Goal: Task Accomplishment & Management: Complete application form

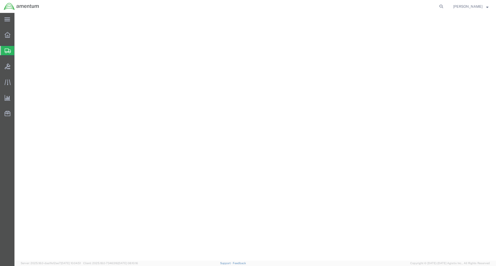
select select
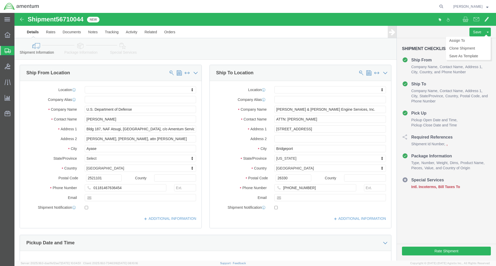
click span "Intl. Incoterms"
click icon
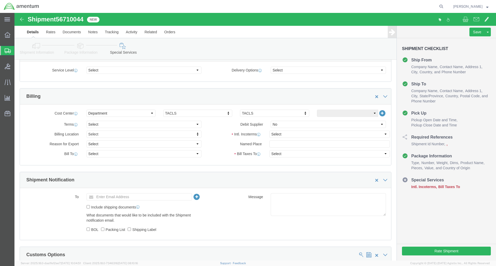
scroll to position [207, 0]
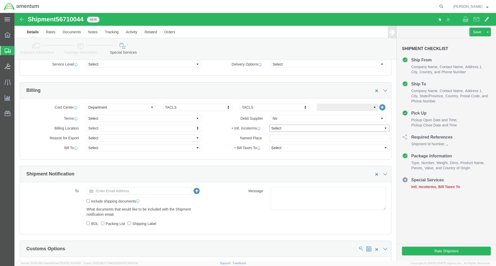
click select "Select Carriage Insurance Paid Carriage Paid To Cost and Freight Cost Insurance…"
select select "DDP"
click select "Select Carriage Insurance Paid Carriage Paid To Cost and Freight Cost Insurance…"
select select "SHIP"
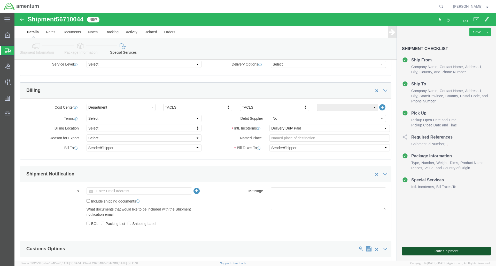
click button "Rate Shipment"
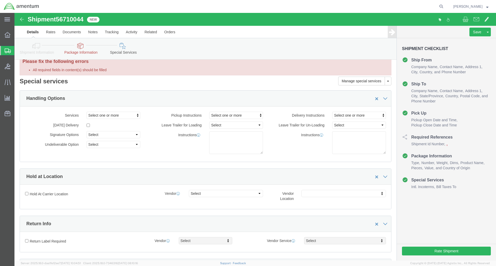
scroll to position [0, 0]
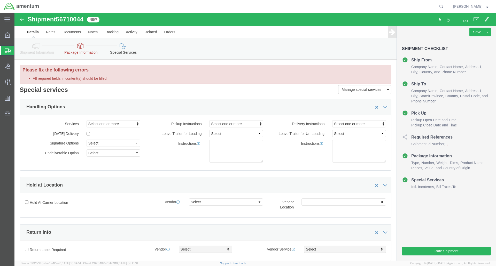
click icon
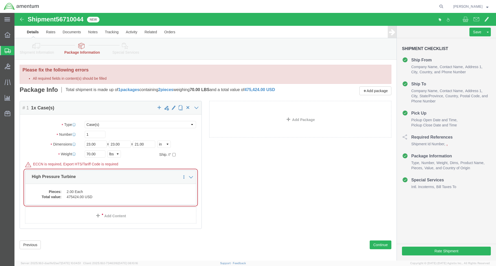
click at [0, 0] on span "Shipment Manager" at bounding box center [0, 0] width 0 height 0
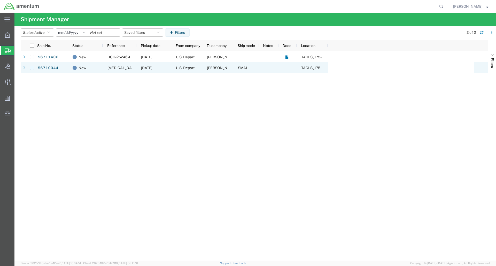
click at [32, 68] on input "Press Space to toggle row selection (unchecked)" at bounding box center [32, 68] width 4 height 4
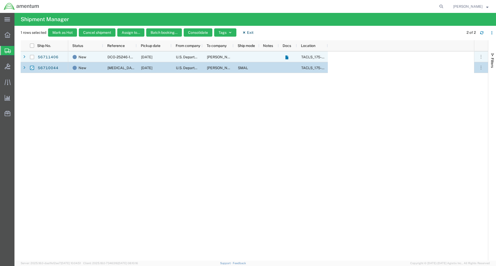
click at [108, 56] on span "DCO-25246-167716" at bounding box center [123, 57] width 33 height 4
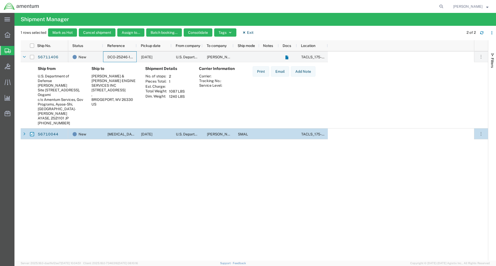
click at [114, 134] on span "PCE-JC0319 - High Press. Turbine & Stator" at bounding box center [152, 134] width 91 height 4
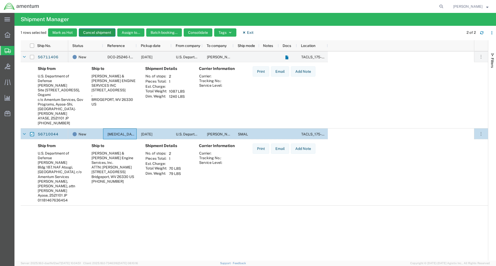
click at [96, 31] on button "Cancel shipment" at bounding box center [97, 32] width 37 height 8
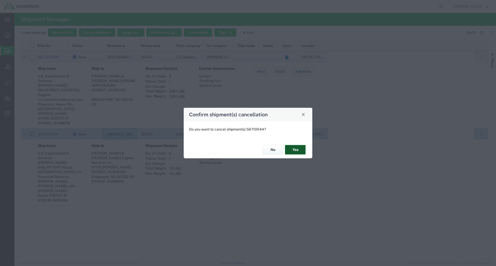
click at [292, 151] on button "Yes" at bounding box center [295, 150] width 21 height 10
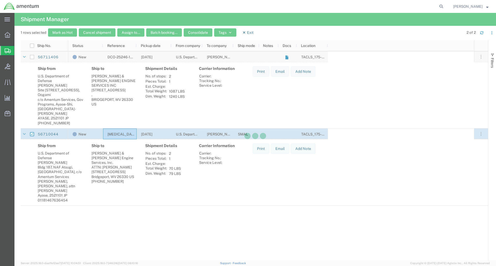
checkbox input "false"
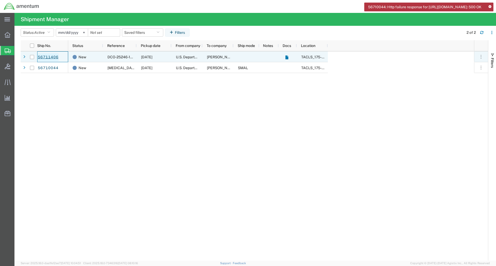
click at [44, 58] on link "56711406" at bounding box center [47, 57] width 21 height 8
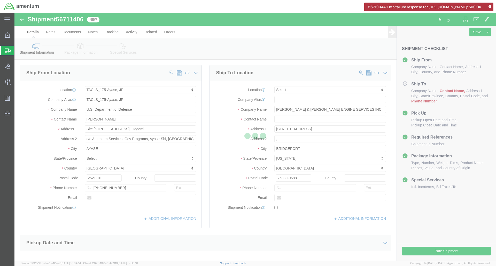
select select "60371"
select select
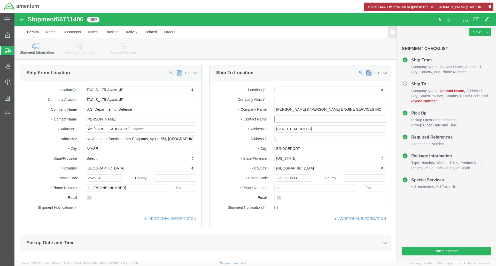
click input "text"
drag, startPoint x: 288, startPoint y: 106, endPoint x: 250, endPoint y: 107, distance: 38.2
click div "Contact Name Josh"
type input "ATTN: Josh Boggio"
drag, startPoint x: 262, startPoint y: 128, endPoint x: 254, endPoint y: 128, distance: 7.8
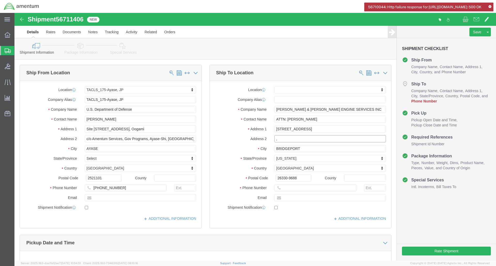
click div ","
click input "text"
type input "304-842-1368"
click label
click input "checkbox"
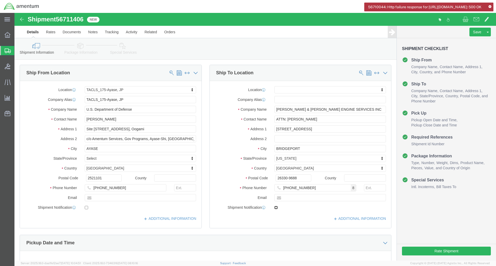
checkbox input "true"
click div "Shipment Information Package Information Special Services"
click icon
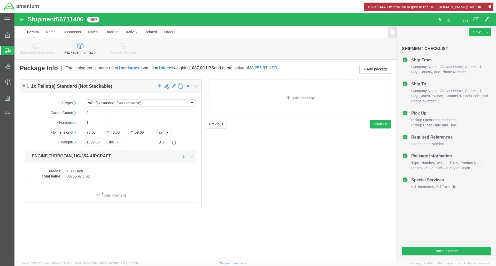
click at [490, 6] on icon at bounding box center [490, 6] width 3 height 3
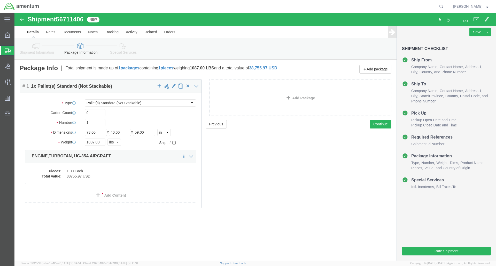
click at [8, 52] on icon at bounding box center [8, 51] width 6 height 5
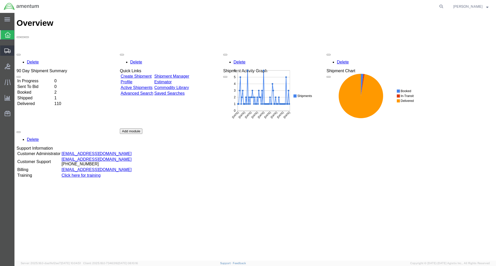
click at [0, 0] on span "Shipment Manager" at bounding box center [0, 0] width 0 height 0
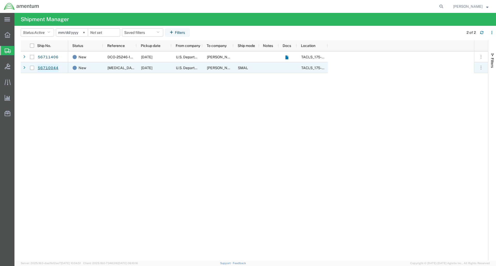
click at [45, 68] on link "56710044" at bounding box center [47, 68] width 21 height 8
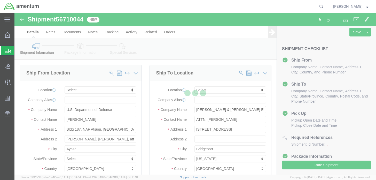
select select
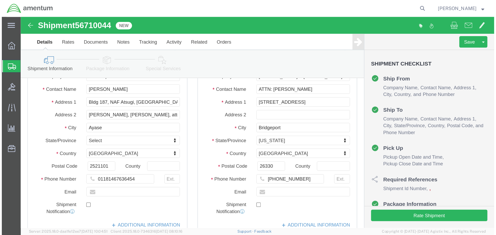
scroll to position [52, 0]
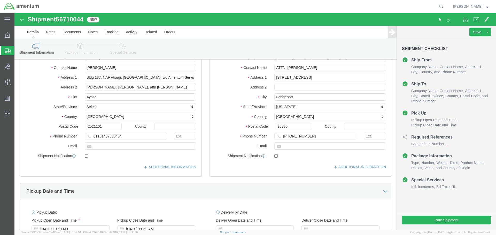
click at [0, 0] on span "Shipment Manager" at bounding box center [0, 0] width 0 height 0
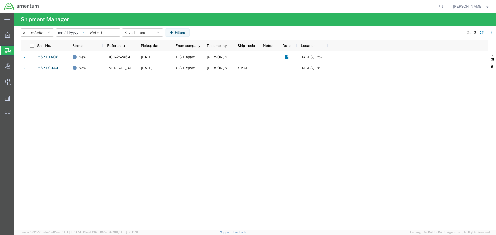
click at [85, 33] on icon at bounding box center [84, 33] width 2 height 2
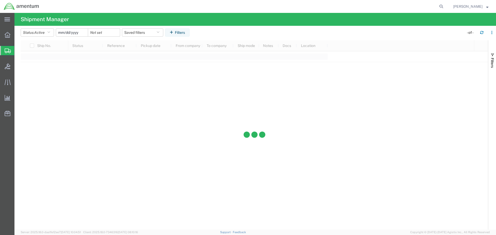
click at [76, 32] on input "date" at bounding box center [72, 33] width 32 height 8
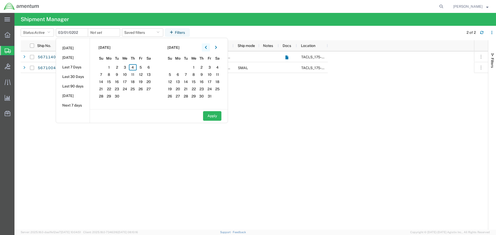
type input "2025-03-01"
click at [106, 32] on input "date" at bounding box center [104, 33] width 32 height 8
click at [134, 69] on span "4" at bounding box center [133, 67] width 8 height 6
click at [136, 69] on span "4" at bounding box center [133, 67] width 8 height 6
click at [211, 29] on agx-table-filter-chips "Status: Active Active All Approved Booked Canceled Delivered Denied New On Hold…" at bounding box center [241, 34] width 440 height 12
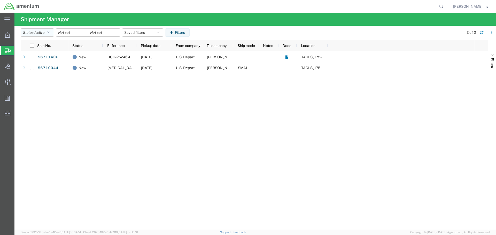
click at [50, 32] on icon "button" at bounding box center [48, 33] width 3 height 4
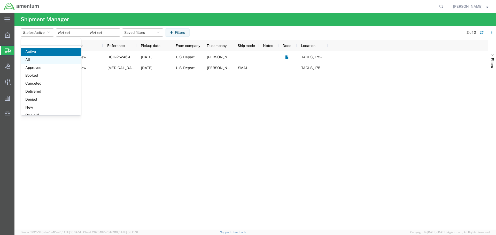
click at [34, 58] on span "All" at bounding box center [51, 60] width 60 height 8
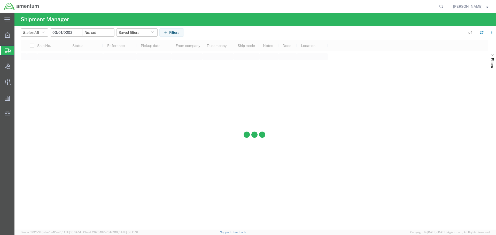
click at [67, 32] on input "2025-03-01" at bounding box center [66, 33] width 32 height 8
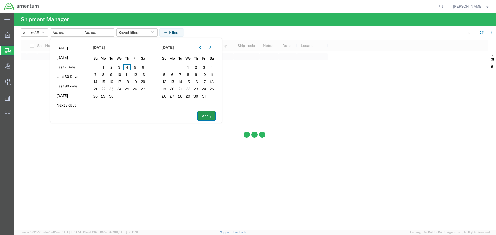
click at [204, 116] on button "Apply" at bounding box center [206, 116] width 18 height 10
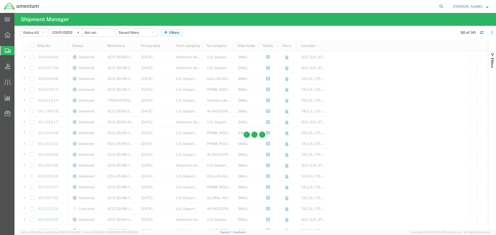
scroll to position [284, 0]
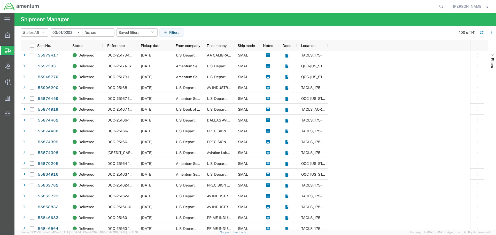
scroll to position [517, 0]
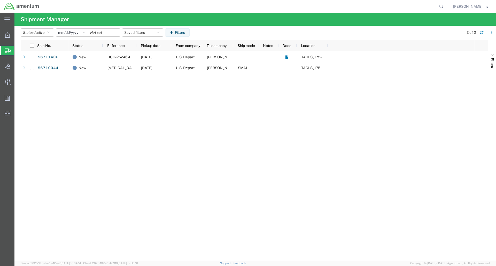
click at [109, 99] on div "New DCO-25246-167716 09/04/2025 U.S. Department of Defense PRATT & WHITNEY ENGI…" at bounding box center [271, 156] width 406 height 210
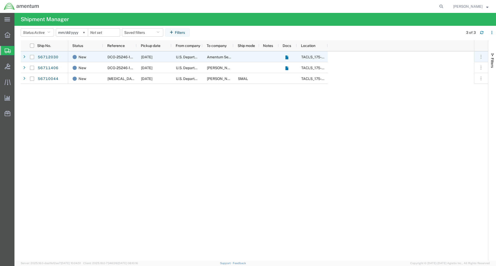
click at [131, 57] on span "DCO-25246-167723" at bounding box center [124, 57] width 34 height 4
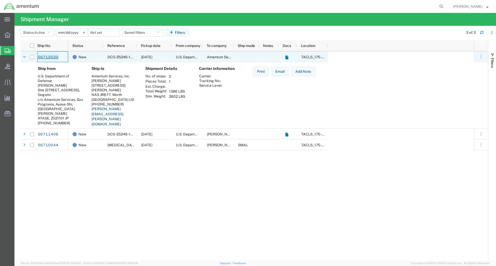
click at [49, 56] on link "56712030" at bounding box center [47, 57] width 21 height 8
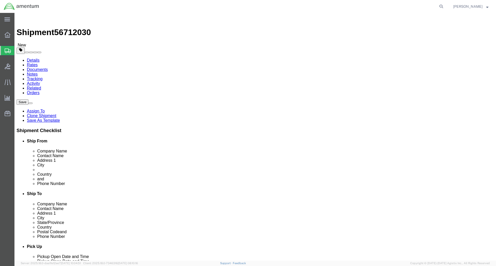
select select "60371"
select select "42735"
click button "Rate Shipment"
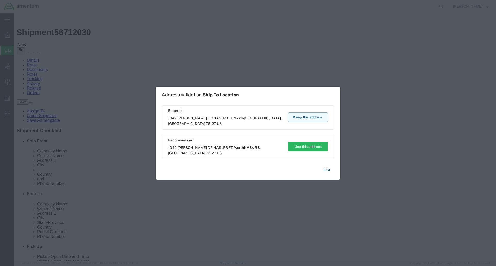
click at [306, 114] on button "Keep this address" at bounding box center [308, 118] width 40 height 10
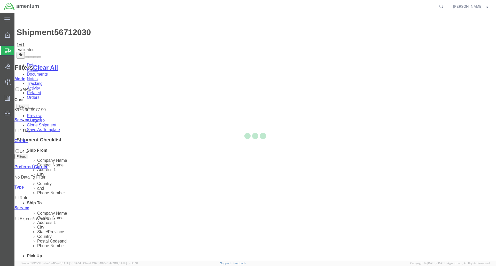
select select "60371"
select select "42735"
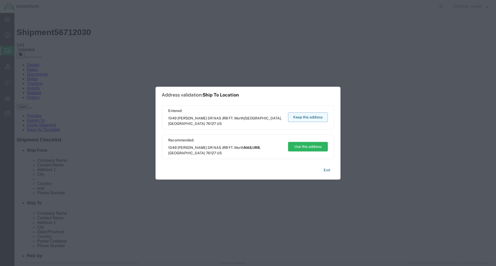
click at [315, 117] on button "Keep this address" at bounding box center [308, 118] width 40 height 10
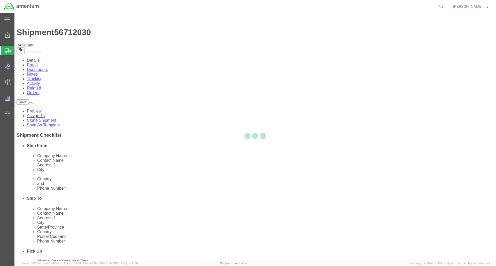
select select "60371"
select select "42735"
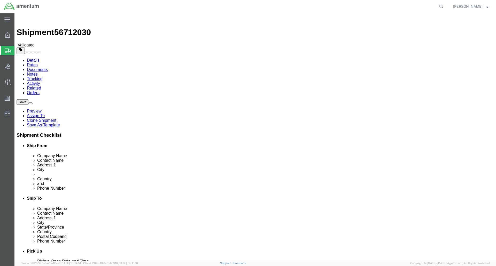
click button "Rate Shipment"
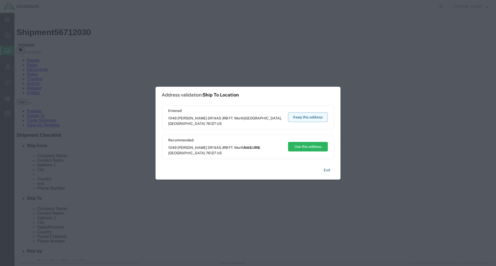
click at [305, 115] on button "Keep this address" at bounding box center [308, 118] width 40 height 10
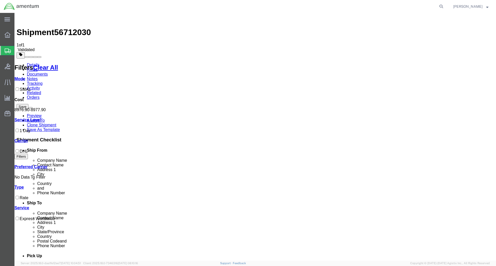
click at [48, 72] on link "Documents" at bounding box center [37, 74] width 21 height 4
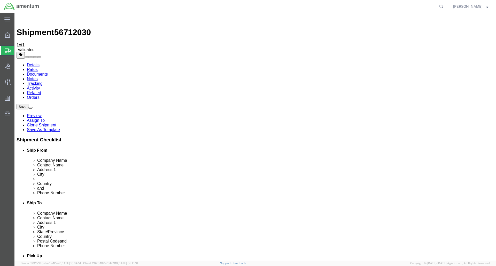
click at [33, 63] on link "Details" at bounding box center [33, 65] width 13 height 4
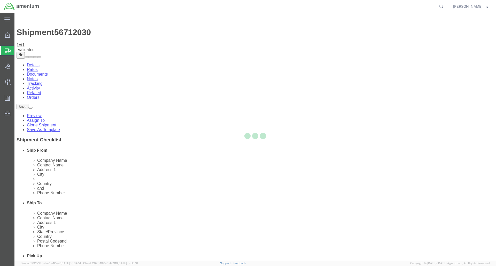
select select "60371"
select select "42735"
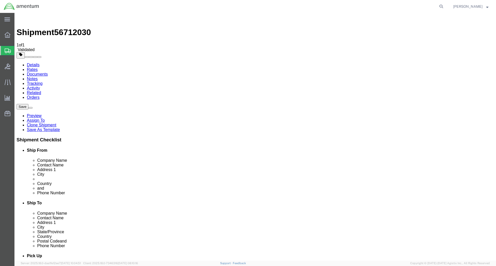
scroll to position [0, 0]
drag, startPoint x: 140, startPoint y: 125, endPoint x: 221, endPoint y: 123, distance: 81.4
click div "Ship From Location Location TACLS_175-[GEOGRAPHIC_DATA], [GEOGRAPHIC_DATA] Sele…"
drag, startPoint x: 76, startPoint y: 126, endPoint x: 67, endPoint y: 126, distance: 9.3
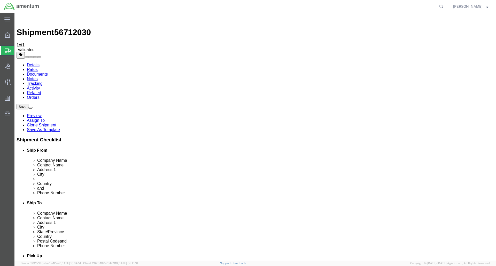
click div "c/o Amentum Services, Gov Programs, Ayase-Shi, [GEOGRAPHIC_DATA]- [PERSON_NAME]"
click label "State/Province"
drag, startPoint x: 129, startPoint y: 126, endPoint x: 104, endPoint y: 127, distance: 25.1
click input "Amentum Services, Gov Programs, Ayase-Shi, [GEOGRAPHIC_DATA]- [PERSON_NAME]"
type input "Amentum Services, [GEOGRAPHIC_DATA], [GEOGRAPHIC_DATA]- [PERSON_NAME]"
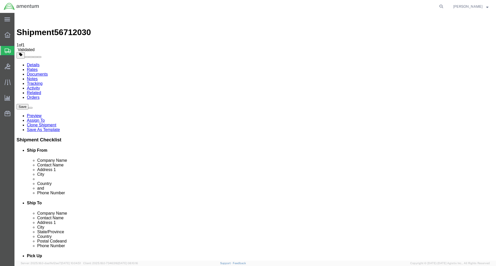
click button "Rate Shipment"
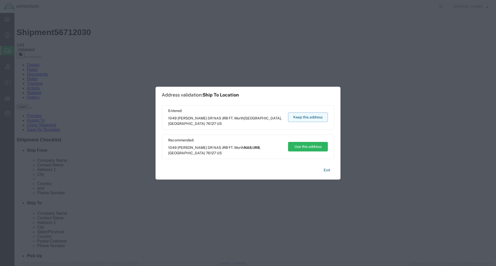
click at [312, 115] on button "Keep this address" at bounding box center [308, 118] width 40 height 10
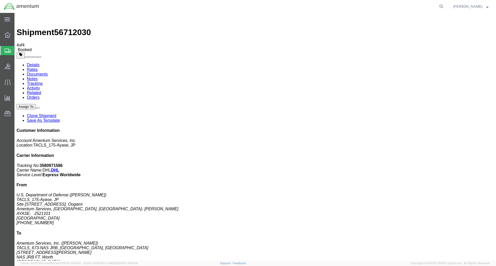
drag, startPoint x: 57, startPoint y: 91, endPoint x: 114, endPoint y: 97, distance: 56.6
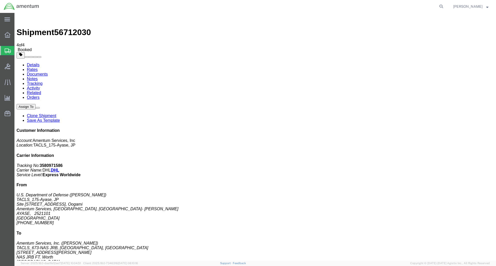
checkbox input "true"
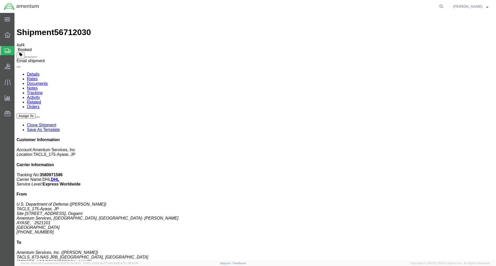
click at [35, 57] on span at bounding box center [35, 57] width 0 height 0
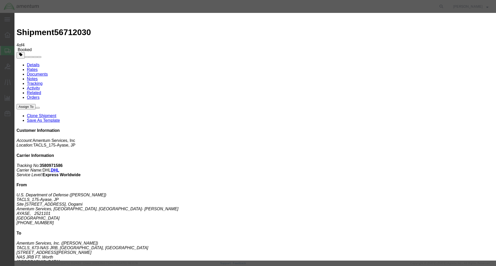
type input "Enter Email Address"
type input "[PERSON_NAME][EMAIL_ADDRESS][PERSON_NAME][DOMAIN_NAME]"
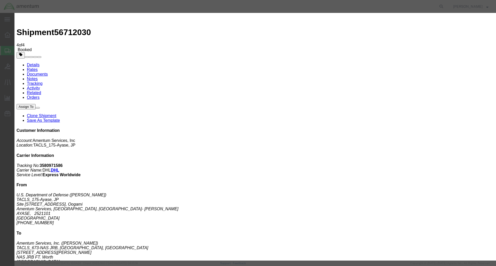
checkbox input "true"
type textarea "Shipping Docs for Engine Stand, Powerdyne TQ Wrench, and HSI Tool Kit #2."
